Goal: Task Accomplishment & Management: Use online tool/utility

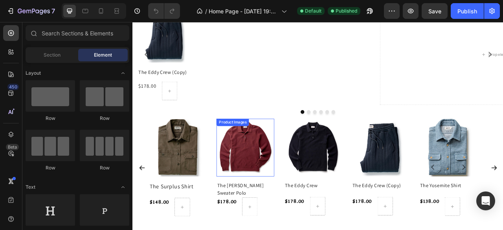
scroll to position [699, 0]
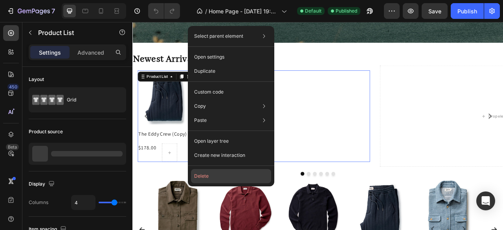
click at [217, 178] on button "Delete" at bounding box center [231, 176] width 80 height 14
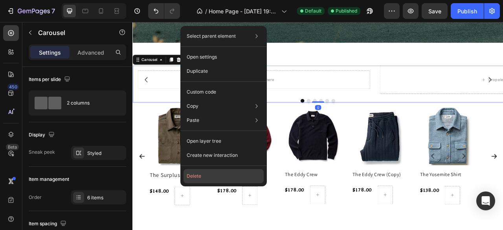
click at [211, 176] on button "Delete" at bounding box center [223, 176] width 80 height 14
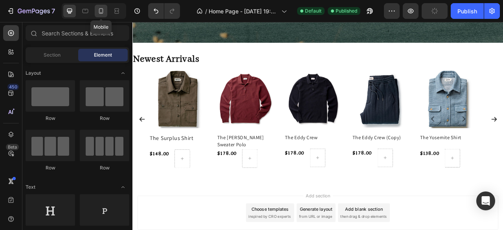
click at [102, 12] on icon at bounding box center [101, 11] width 8 height 8
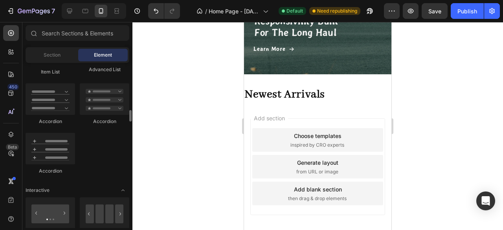
scroll to position [746, 0]
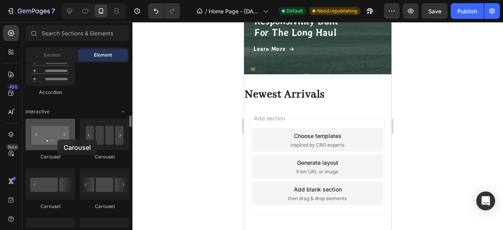
click at [57, 139] on div at bounding box center [50, 134] width 49 height 31
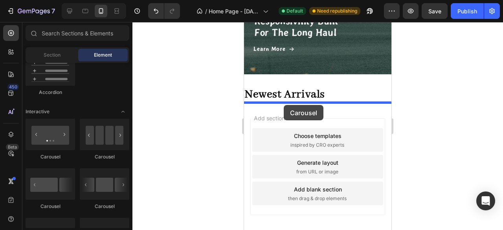
drag, startPoint x: 345, startPoint y: 165, endPoint x: 284, endPoint y: 105, distance: 85.8
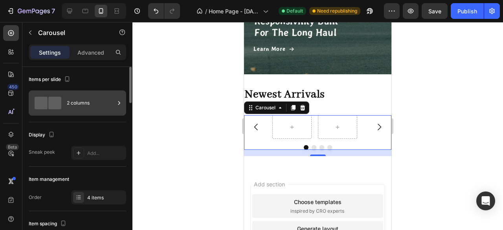
click at [106, 109] on div "2 columns" at bounding box center [91, 103] width 48 height 18
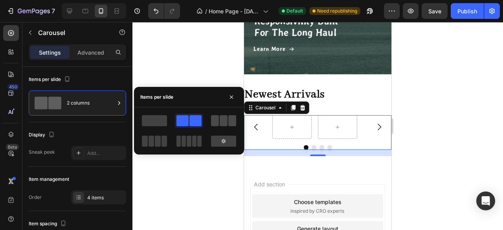
click at [229, 122] on span at bounding box center [232, 120] width 8 height 11
click at [228, 95] on button "button" at bounding box center [231, 97] width 13 height 13
